Goal: Navigation & Orientation: Find specific page/section

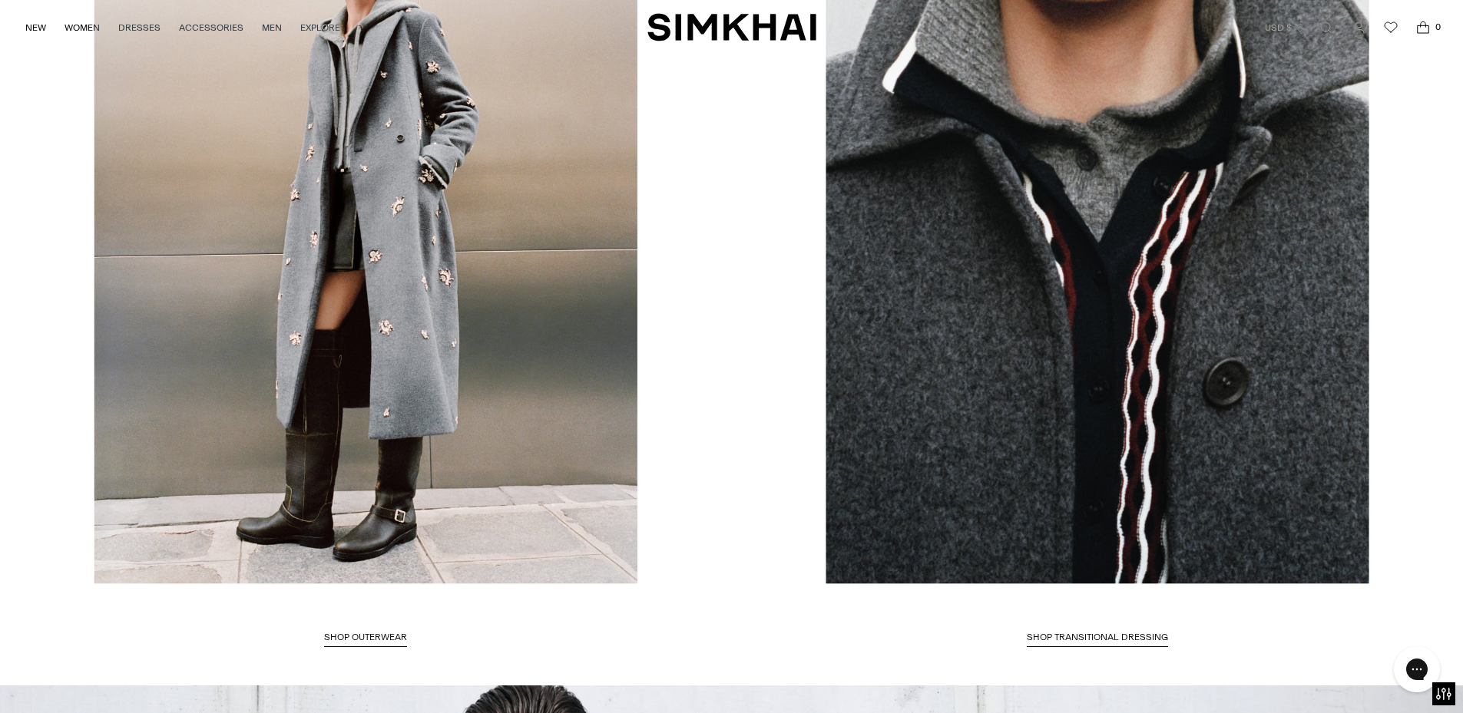
scroll to position [3456, 0]
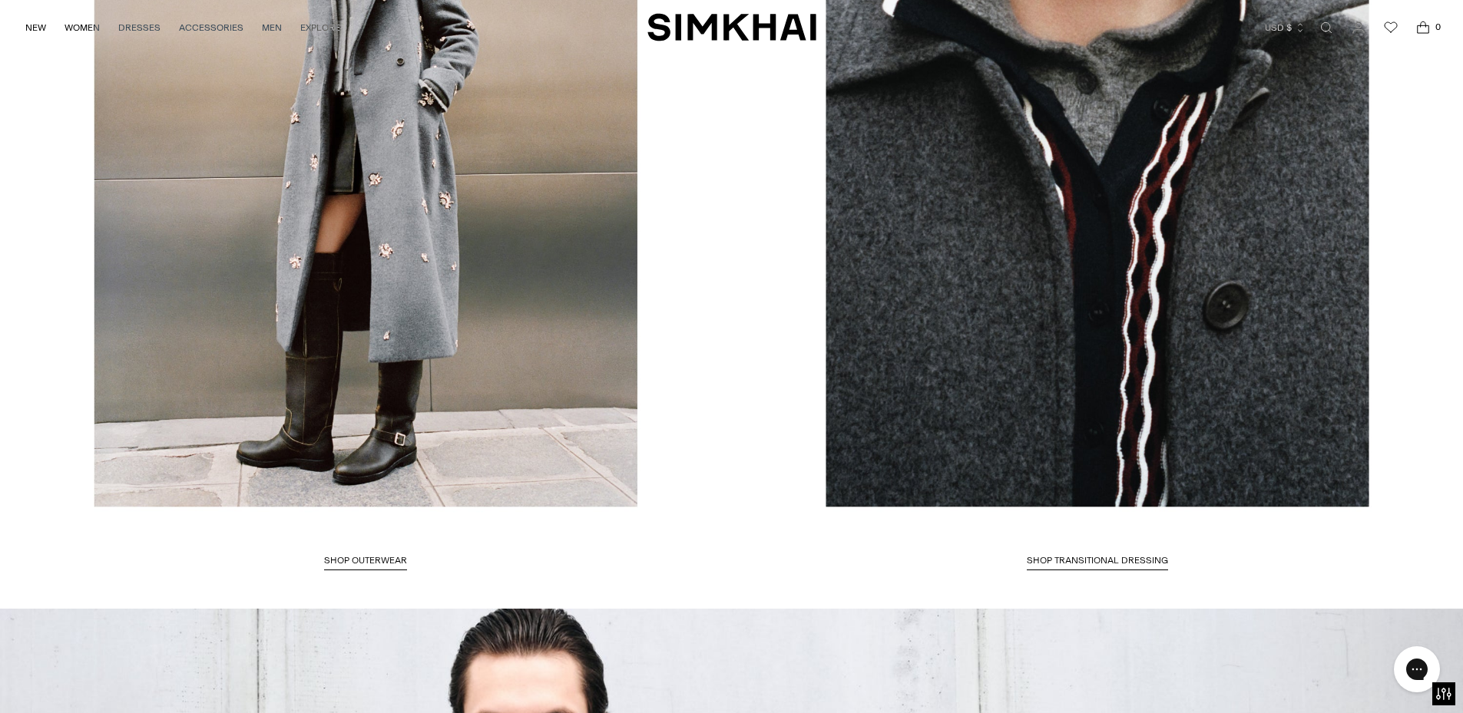
click at [407, 555] on link "Shop OUTERWEAR" at bounding box center [365, 562] width 83 height 15
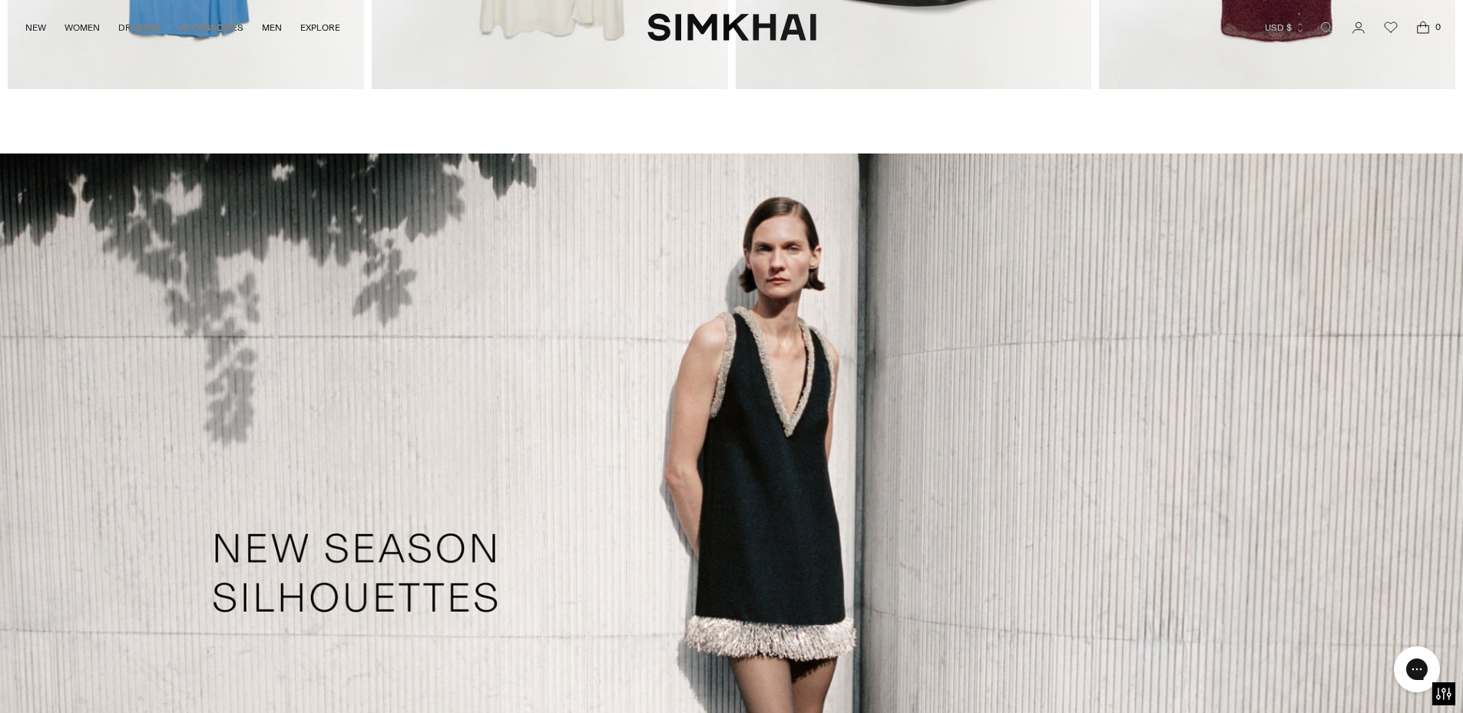
scroll to position [1004, 0]
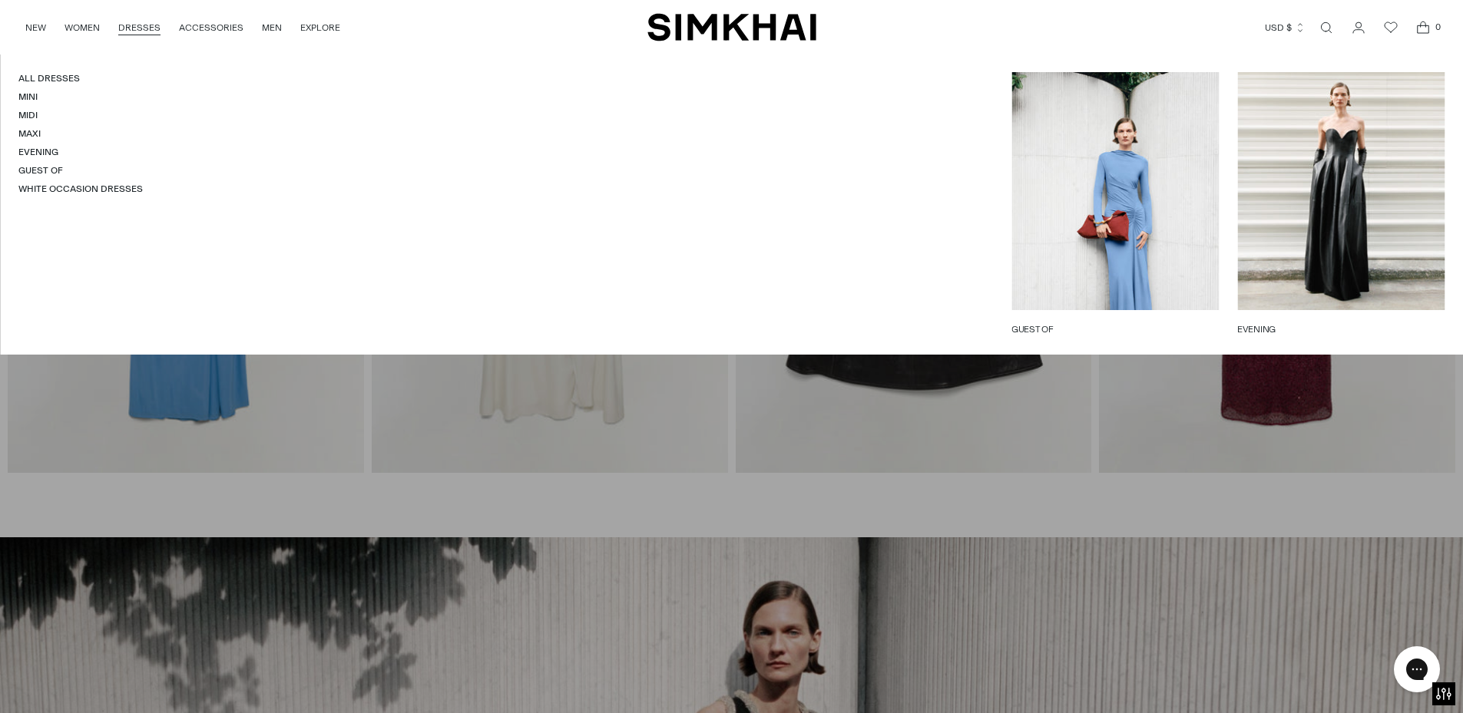
click at [132, 26] on link "DRESSES" at bounding box center [139, 28] width 42 height 34
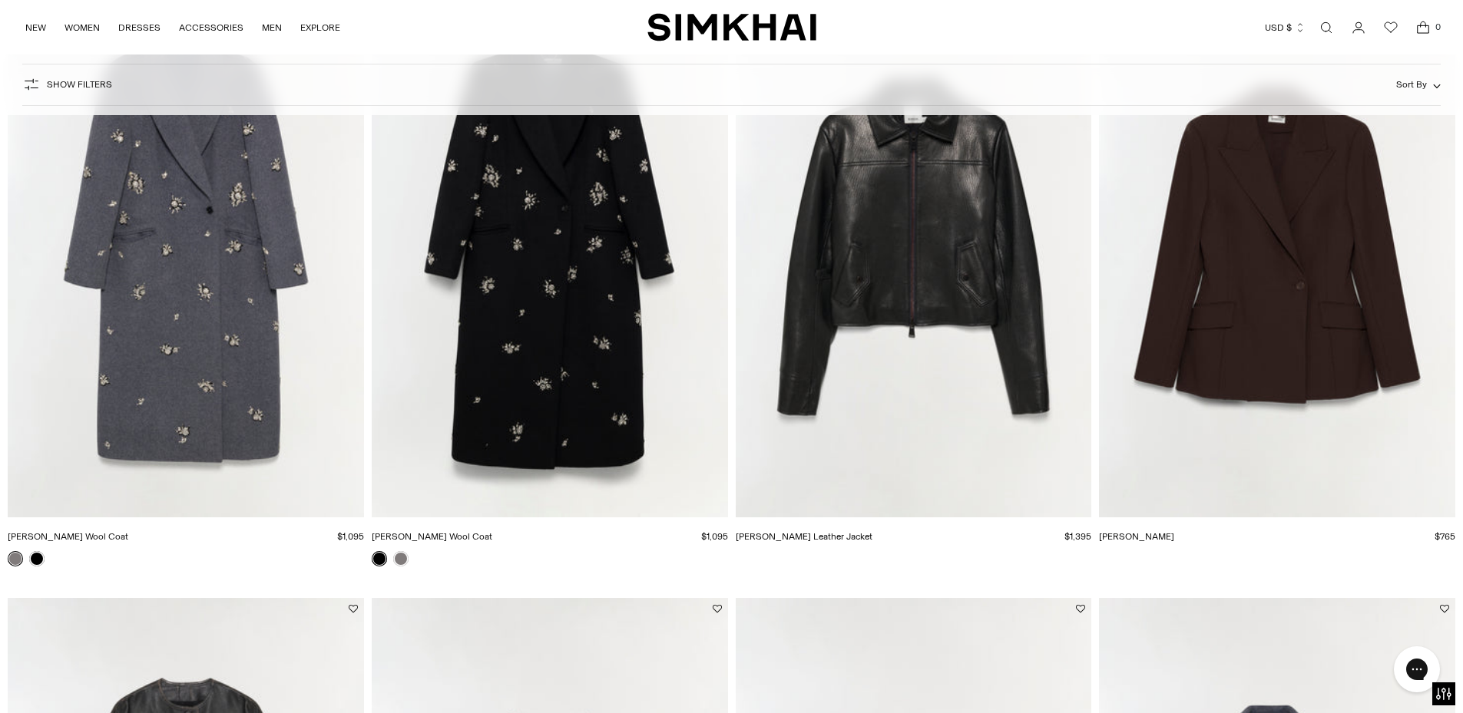
scroll to position [461, 0]
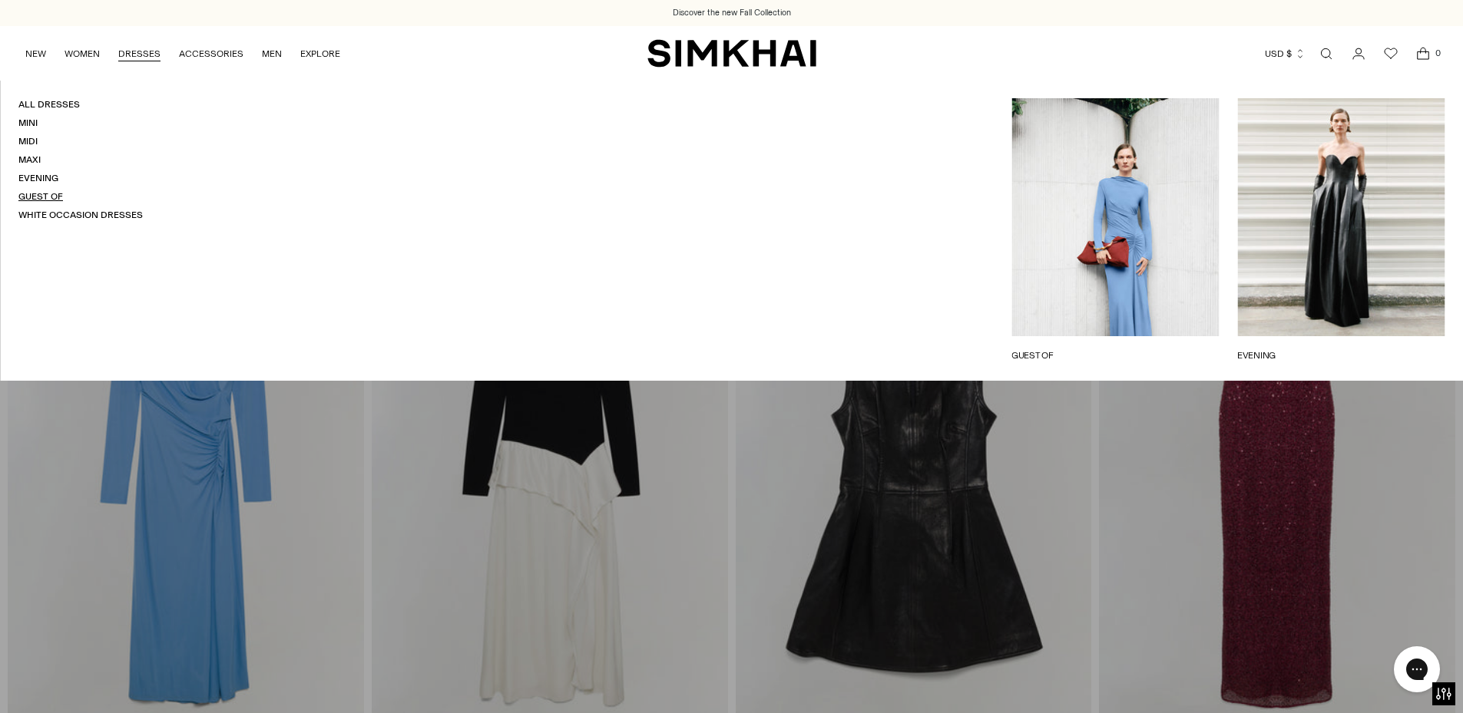
click at [50, 193] on link "Guest Of" at bounding box center [40, 196] width 45 height 11
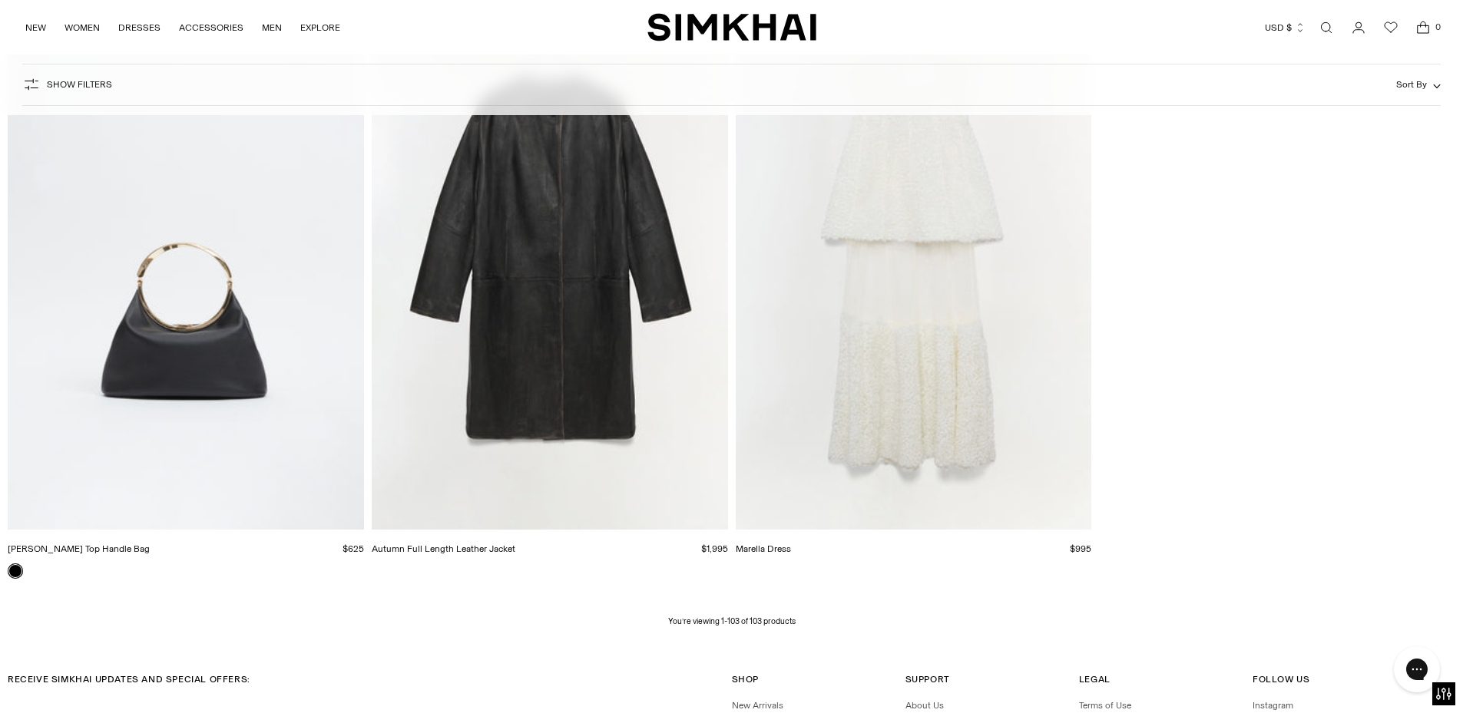
scroll to position [15742, 0]
